Goal: Transaction & Acquisition: Purchase product/service

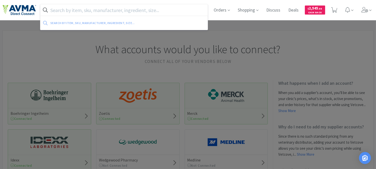
click at [74, 8] on input "text" at bounding box center [123, 10] width 167 height 12
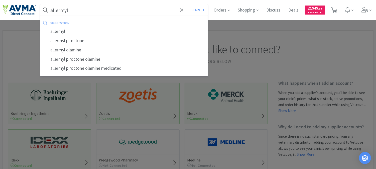
type input "allermyl"
click at [187, 4] on button "Search" at bounding box center [197, 10] width 21 height 12
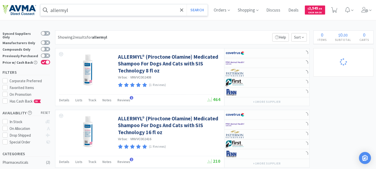
select select "3"
select select "8"
select select "3"
select select "1"
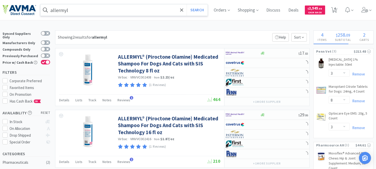
select select "1"
select select "24"
select select "12"
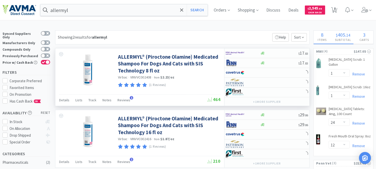
select select "2"
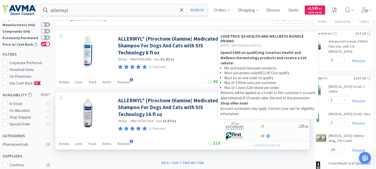
scroll to position [28, 0]
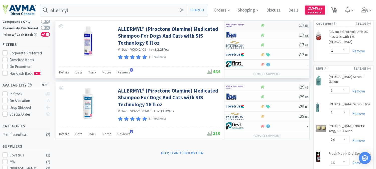
click at [235, 25] on img at bounding box center [235, 26] width 19 height 8
select select "1"
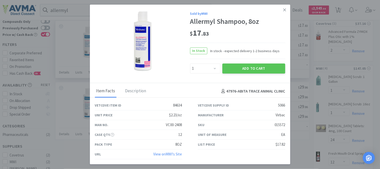
click at [279, 124] on div "015572" at bounding box center [280, 125] width 11 height 6
drag, startPoint x: 183, startPoint y: 124, endPoint x: 164, endPoint y: 125, distance: 18.6
click at [164, 125] on div "Man No. VC00-2408" at bounding box center [138, 125] width 103 height 10
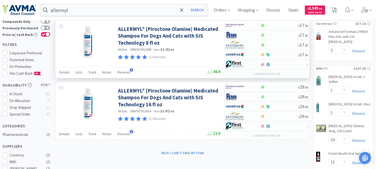
click at [144, 49] on span "VINVVC002408" at bounding box center [140, 49] width 21 height 5
copy span "VINVVC002408"
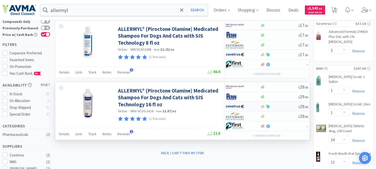
click at [231, 105] on img at bounding box center [235, 107] width 19 height 8
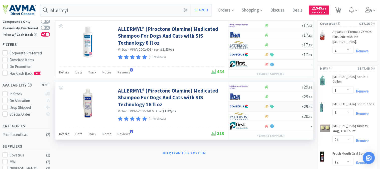
select select "1"
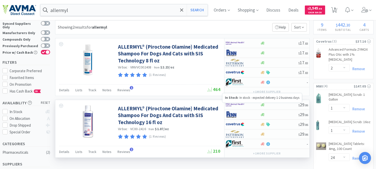
scroll to position [0, 0]
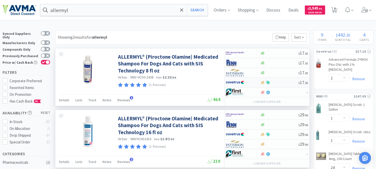
click at [234, 80] on img at bounding box center [235, 83] width 19 height 8
select select "1"
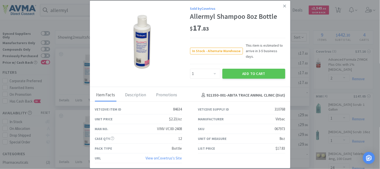
click at [282, 126] on div "067973" at bounding box center [280, 129] width 11 height 6
copy div "067973"
click at [286, 8] on link at bounding box center [284, 6] width 9 height 11
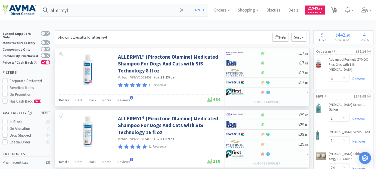
scroll to position [28, 0]
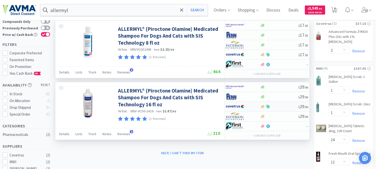
click at [233, 107] on img at bounding box center [235, 107] width 19 height 8
select select "1"
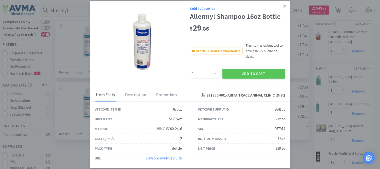
click at [281, 9] on link at bounding box center [284, 6] width 9 height 11
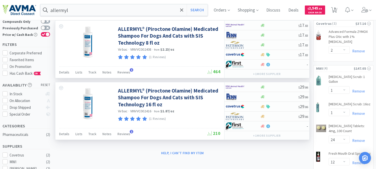
click at [143, 112] on span "VINVVC002416" at bounding box center [140, 111] width 21 height 5
copy span "VINVVC002416"
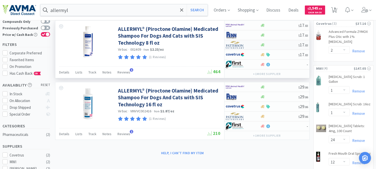
click at [233, 47] on img at bounding box center [235, 45] width 19 height 8
select select "1"
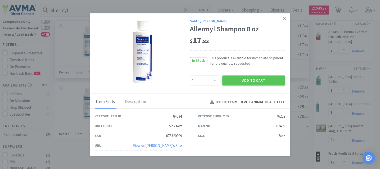
click at [169, 134] on div "078320399" at bounding box center [174, 136] width 16 height 6
copy div "078320399"
click at [285, 17] on icon at bounding box center [284, 18] width 3 height 5
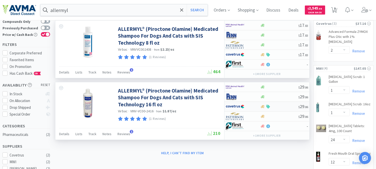
click at [235, 105] on img at bounding box center [235, 107] width 19 height 8
select select "1"
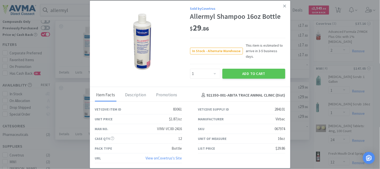
click at [282, 126] on div "067974" at bounding box center [280, 129] width 11 height 6
copy div "067974"
click at [286, 6] on link at bounding box center [284, 6] width 9 height 11
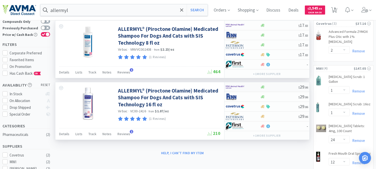
click at [237, 85] on img at bounding box center [235, 87] width 19 height 8
select select "1"
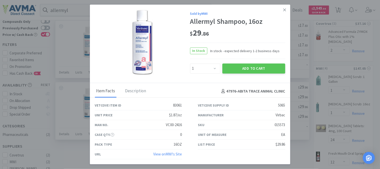
click at [276, 125] on div "015573" at bounding box center [280, 125] width 11 height 6
copy div "015573"
click at [285, 8] on icon at bounding box center [284, 10] width 3 height 5
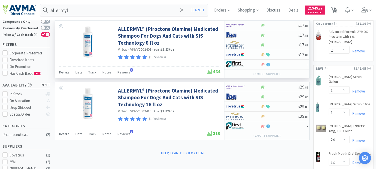
scroll to position [0, 0]
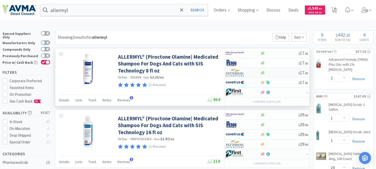
click at [236, 74] on img at bounding box center [235, 73] width 19 height 8
select select "1"
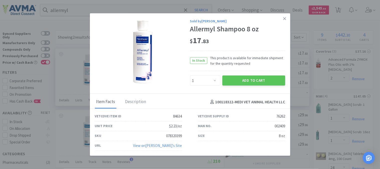
click at [171, 135] on div "078320399" at bounding box center [174, 136] width 16 height 6
copy div "078320399"
click at [284, 17] on icon at bounding box center [284, 18] width 3 height 5
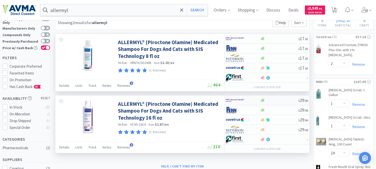
scroll to position [28, 0]
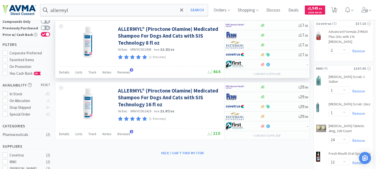
click at [146, 49] on span "VINVVC002408" at bounding box center [140, 49] width 21 height 5
copy span "VINVVC002408"
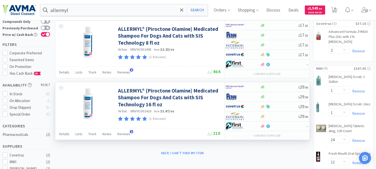
click at [141, 111] on span "VINVVC002416" at bounding box center [140, 111] width 21 height 5
copy span "VINVVC002416"
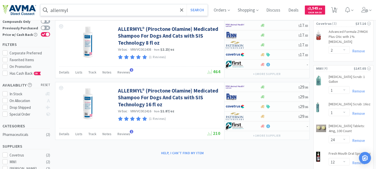
click at [77, 8] on input "allermyl" at bounding box center [123, 10] width 167 height 12
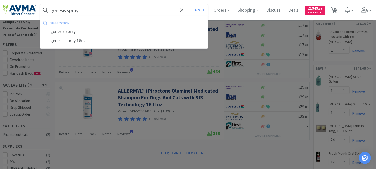
click at [187, 4] on button "Search" at bounding box center [197, 10] width 21 height 12
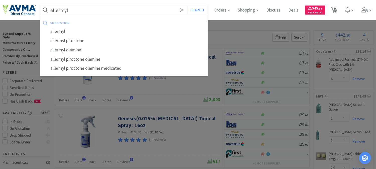
type input "allermyl"
click at [187, 4] on button "Search" at bounding box center [197, 10] width 21 height 12
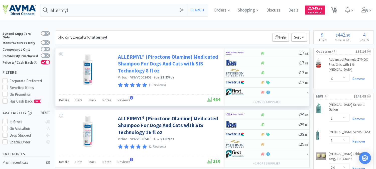
click at [144, 60] on link "ALLERMYL® (Piroctone Olamine) Medicated Shampoo For Dogs And Cats with SIS Tech…" at bounding box center [168, 63] width 101 height 21
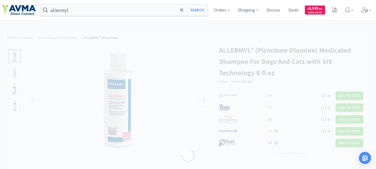
select select "84634"
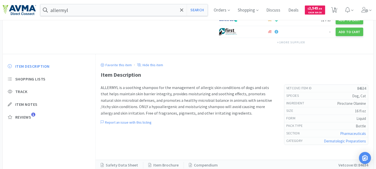
scroll to position [156, 0]
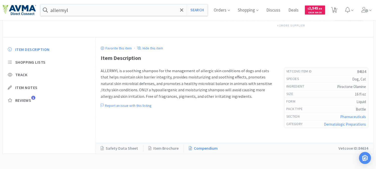
click at [197, 147] on link "Compendium" at bounding box center [203, 148] width 39 height 7
click at [161, 147] on link "Item Brochure" at bounding box center [163, 148] width 41 height 7
click at [193, 146] on link "Compendium" at bounding box center [203, 148] width 39 height 7
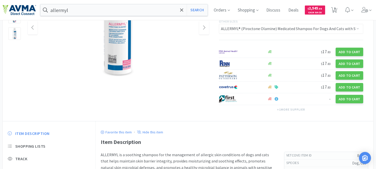
scroll to position [17, 0]
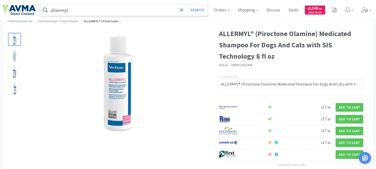
click at [96, 10] on input "allermyl" at bounding box center [123, 10] width 167 height 12
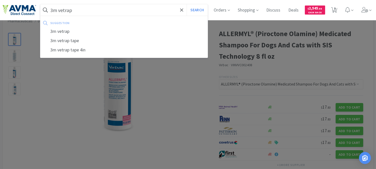
type input "3m vetrap"
click at [187, 4] on button "Search" at bounding box center [197, 10] width 21 height 12
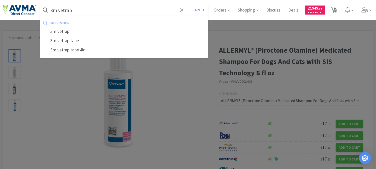
select select "2"
select select "1"
select select "24"
select select "12"
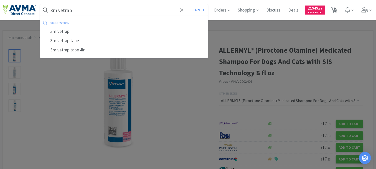
select select "3"
select select "8"
select select "3"
select select "1"
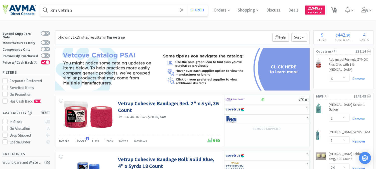
click at [89, 12] on input "3m vetrap" at bounding box center [123, 10] width 167 height 12
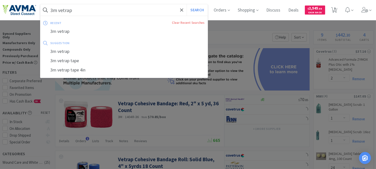
click at [89, 12] on input "3m vetrap" at bounding box center [123, 10] width 167 height 12
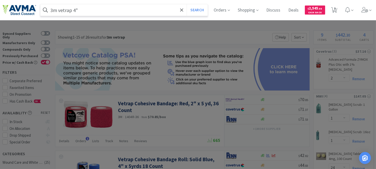
click at [187, 4] on button "Search" at bounding box center [197, 10] width 21 height 12
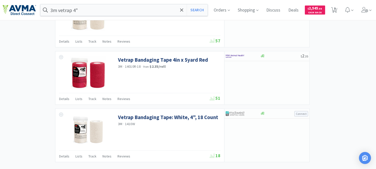
scroll to position [646, 0]
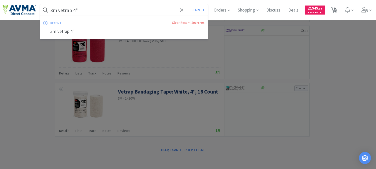
click at [96, 9] on input "3m vetrap 4"" at bounding box center [123, 10] width 167 height 12
paste input "013128"
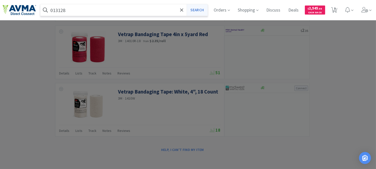
click at [204, 8] on button "Search" at bounding box center [197, 10] width 21 height 12
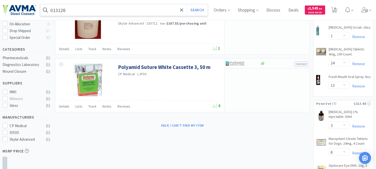
scroll to position [56, 0]
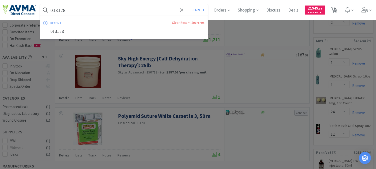
click at [98, 4] on input "013128" at bounding box center [123, 10] width 167 height 12
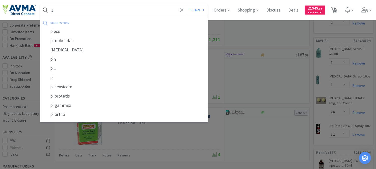
type input "p"
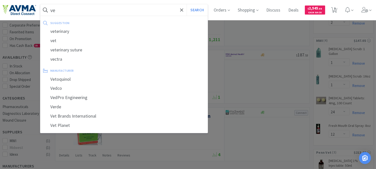
type input "v"
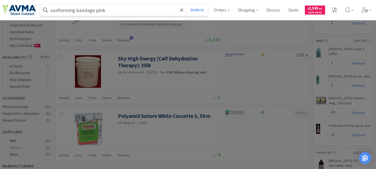
click at [187, 4] on button "Search" at bounding box center [197, 10] width 21 height 12
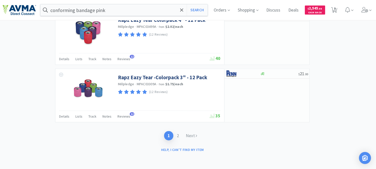
scroll to position [779, 0]
click at [187, 137] on link "Next" at bounding box center [191, 135] width 18 height 9
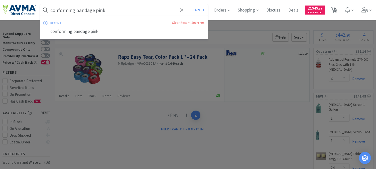
click at [119, 8] on input "conforming bandage pink" at bounding box center [123, 10] width 167 height 12
click at [106, 8] on input "conforming bandage pink" at bounding box center [123, 10] width 167 height 12
drag, startPoint x: 131, startPoint y: 10, endPoint x: 44, endPoint y: 11, distance: 87.4
click at [44, 11] on form "conforming bandage pink Search" at bounding box center [123, 10] width 167 height 12
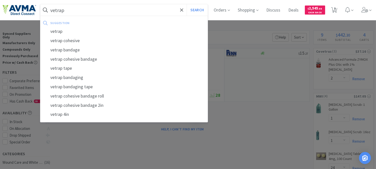
drag, startPoint x: 69, startPoint y: 9, endPoint x: 41, endPoint y: 9, distance: 27.8
click at [41, 9] on form "vetrap Search" at bounding box center [123, 10] width 167 height 12
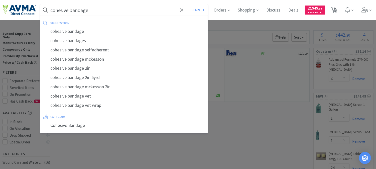
click at [187, 4] on button "Search" at bounding box center [197, 10] width 21 height 12
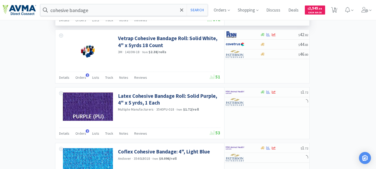
scroll to position [306, 0]
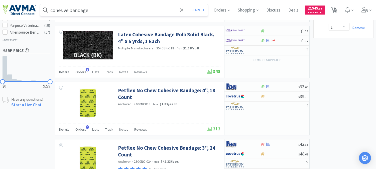
click at [117, 9] on input "cohesive bandage" at bounding box center [123, 10] width 167 height 12
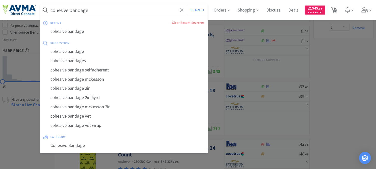
click at [117, 9] on input "cohesive bandage" at bounding box center [123, 10] width 167 height 12
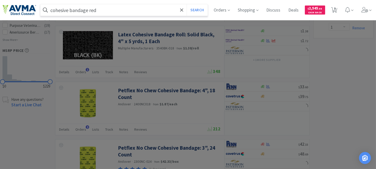
click at [187, 4] on button "Search" at bounding box center [197, 10] width 21 height 12
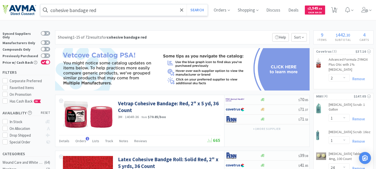
click at [108, 12] on input "cohesive bandage red" at bounding box center [123, 10] width 167 height 12
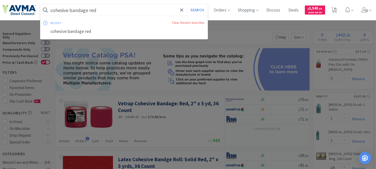
click at [116, 8] on input "cohesive bandage red" at bounding box center [123, 10] width 167 height 12
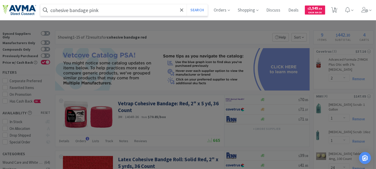
type input "cohesive bandage pink"
click at [187, 4] on button "Search" at bounding box center [197, 10] width 21 height 12
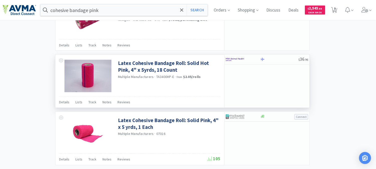
scroll to position [501, 0]
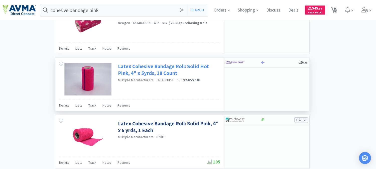
click at [180, 68] on link "Latex Cohesive Bandage Roll: Solid Hot Pink, 4" x 5yrds, 18 Count" at bounding box center [168, 70] width 101 height 14
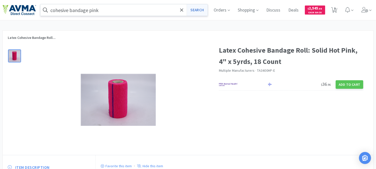
click at [196, 8] on button "Search" at bounding box center [197, 10] width 21 height 12
select select "2"
select select "1"
select select "24"
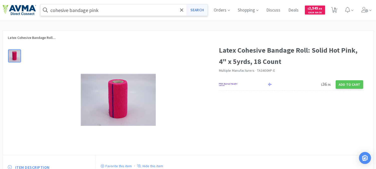
select select "12"
select select "3"
select select "8"
select select "3"
select select "1"
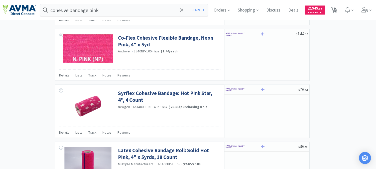
scroll to position [417, 0]
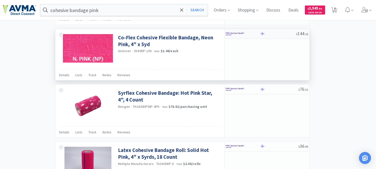
click at [243, 34] on img at bounding box center [235, 34] width 19 height 8
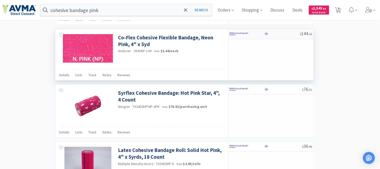
select select "1"
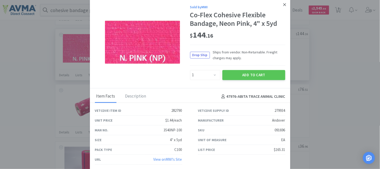
click at [284, 3] on icon at bounding box center [284, 4] width 3 height 5
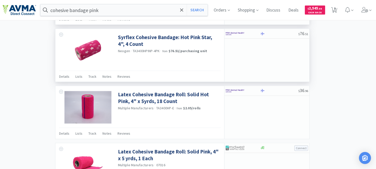
scroll to position [501, 0]
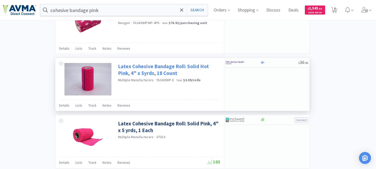
click at [160, 68] on link "Latex Cohesive Bandage Roll: Solid Hot Pink, 4" x 5yrds, 18 Count" at bounding box center [168, 70] width 101 height 14
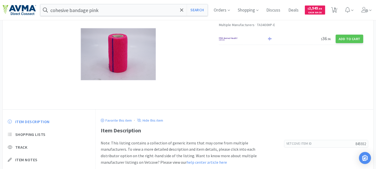
scroll to position [3, 0]
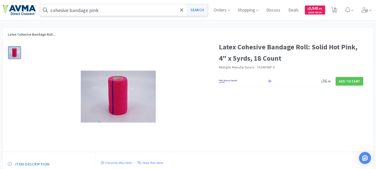
click at [205, 7] on button "Search" at bounding box center [197, 10] width 21 height 12
select select "2"
select select "1"
select select "24"
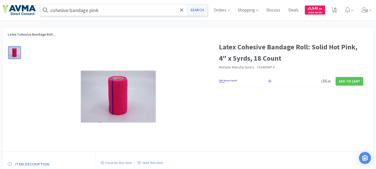
select select "12"
select select "3"
select select "8"
select select "3"
select select "1"
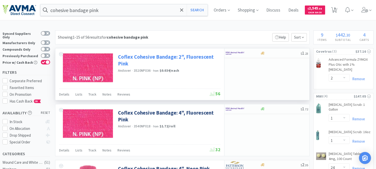
click at [158, 56] on link "Coflex Cohesive Bandage: 2", Fluorescent Pink" at bounding box center [168, 60] width 101 height 14
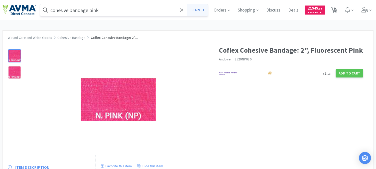
click at [202, 10] on button "Search" at bounding box center [197, 10] width 21 height 12
select select "2"
select select "1"
select select "24"
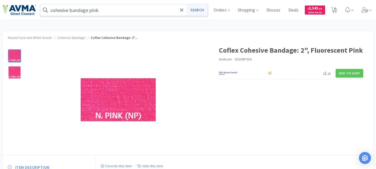
select select "12"
select select "3"
select select "8"
select select "3"
select select "1"
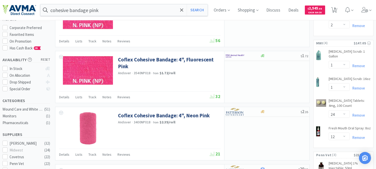
scroll to position [56, 0]
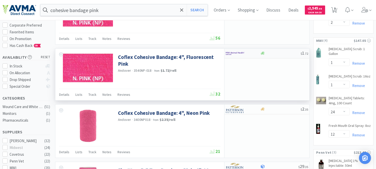
click at [234, 54] on img at bounding box center [235, 54] width 19 height 8
select select "18"
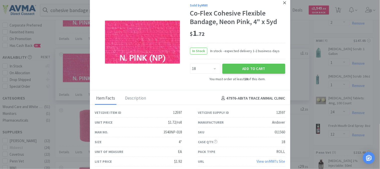
click at [286, 3] on icon at bounding box center [284, 3] width 3 height 5
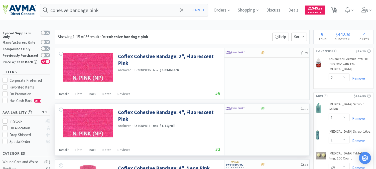
scroll to position [0, 0]
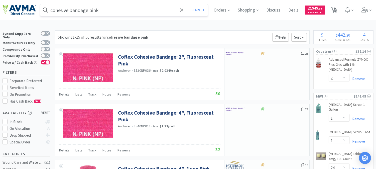
click at [113, 8] on input "cohesive bandage pink" at bounding box center [123, 10] width 167 height 12
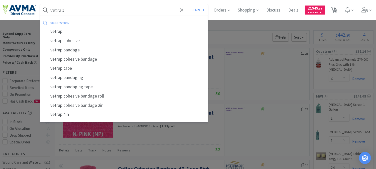
type input "vetrap"
click at [187, 4] on button "Search" at bounding box center [197, 10] width 21 height 12
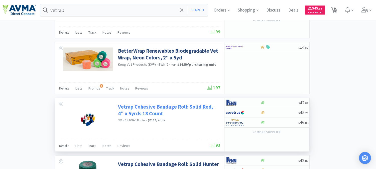
scroll to position [630, 0]
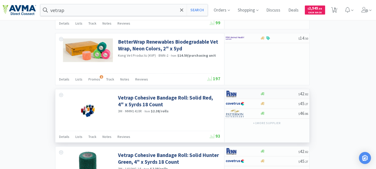
click at [234, 98] on img at bounding box center [235, 94] width 19 height 8
select select "1"
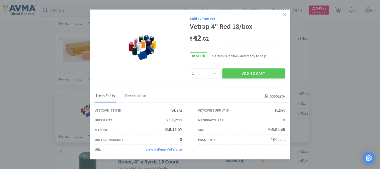
click at [269, 130] on div "MMM1410R" at bounding box center [277, 130] width 18 height 6
copy div "MMM1410R"
click at [175, 129] on div "MMM1410R" at bounding box center [174, 130] width 18 height 6
click at [176, 129] on div "MMM1410R" at bounding box center [174, 130] width 18 height 6
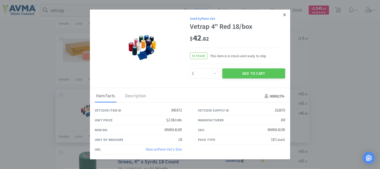
click at [285, 14] on icon at bounding box center [284, 14] width 3 height 3
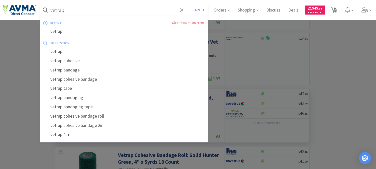
click at [81, 11] on input "vetrap" at bounding box center [123, 10] width 167 height 12
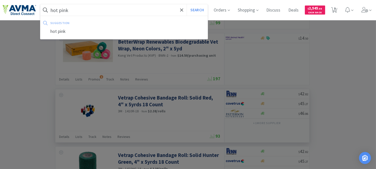
click at [187, 4] on button "Search" at bounding box center [197, 10] width 21 height 12
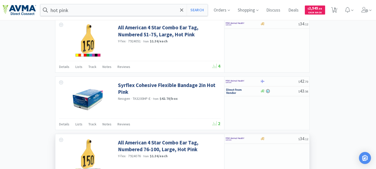
scroll to position [445, 0]
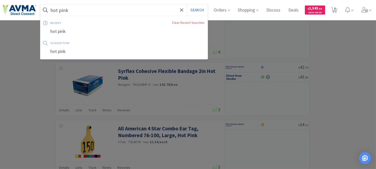
click at [51, 9] on input "hot pink" at bounding box center [123, 10] width 167 height 12
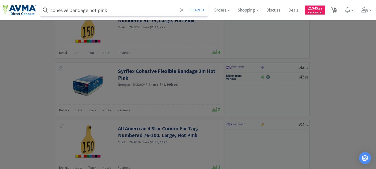
type input "cohesive bandage hot pink"
click at [187, 4] on button "Search" at bounding box center [197, 10] width 21 height 12
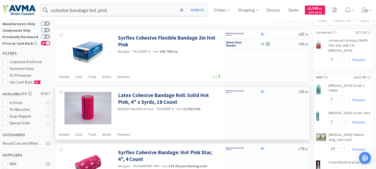
scroll to position [56, 0]
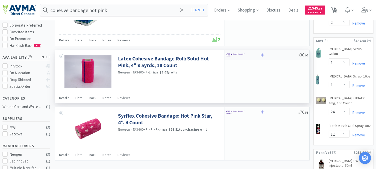
click at [236, 55] on img at bounding box center [235, 55] width 19 height 8
select select "1"
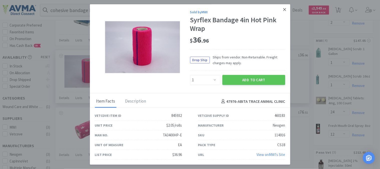
click at [284, 9] on icon at bounding box center [284, 9] width 3 height 5
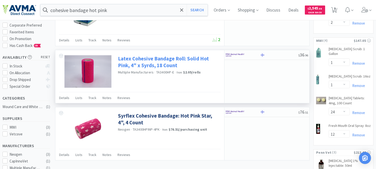
click at [175, 60] on link "Latex Cohesive Bandage Roll: Solid Hot Pink, 4" x 5yrds, 18 Count" at bounding box center [168, 62] width 101 height 14
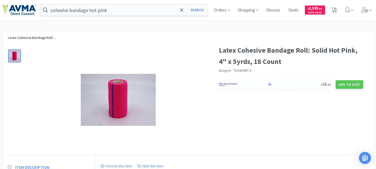
click at [227, 84] on img at bounding box center [228, 85] width 19 height 8
select select "1"
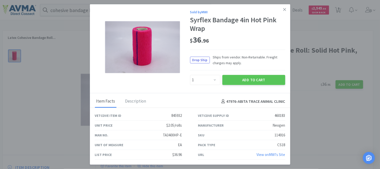
click at [251, 117] on div "Vetcove Supply ID 460183" at bounding box center [241, 116] width 87 height 10
click at [175, 132] on div "TA3400HP-E" at bounding box center [172, 135] width 19 height 6
click at [175, 133] on div "TA3400HP-E" at bounding box center [172, 135] width 19 height 6
drag, startPoint x: 182, startPoint y: 134, endPoint x: 161, endPoint y: 137, distance: 21.2
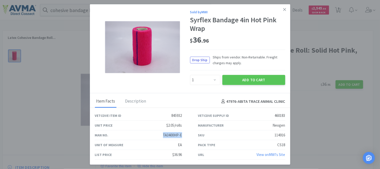
click at [161, 137] on div "Man No. TA3400HP-E" at bounding box center [138, 135] width 87 height 10
click at [284, 136] on div "114916" at bounding box center [280, 135] width 11 height 6
click at [280, 135] on div "114916" at bounding box center [280, 135] width 11 height 6
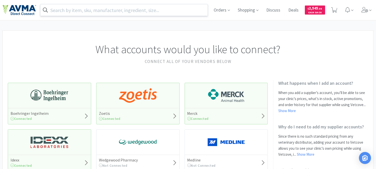
click at [154, 9] on input "text" at bounding box center [123, 10] width 167 height 12
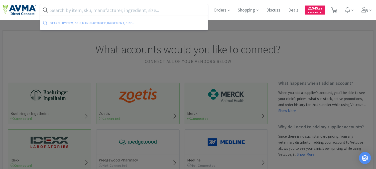
paste input "013132"
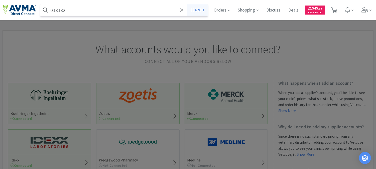
type input "013132"
click at [202, 8] on button "Search" at bounding box center [197, 10] width 21 height 12
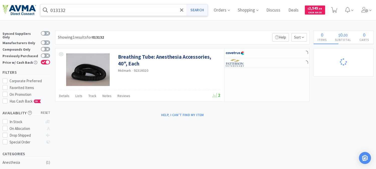
select select "3"
select select "8"
select select "3"
select select "1"
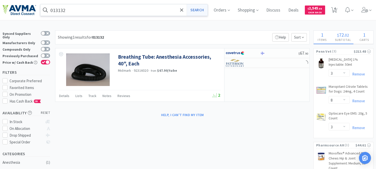
select select "2"
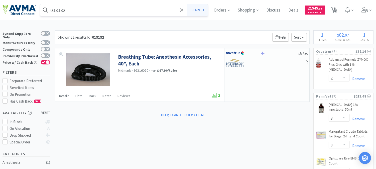
select select "1"
select select "24"
select select "12"
